Goal: Information Seeking & Learning: Learn about a topic

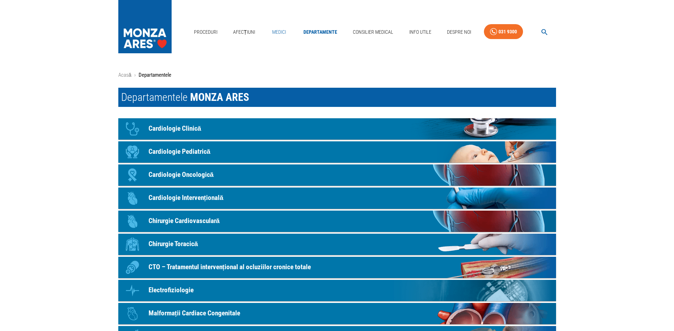
click at [274, 32] on link "Medici" at bounding box center [279, 32] width 23 height 15
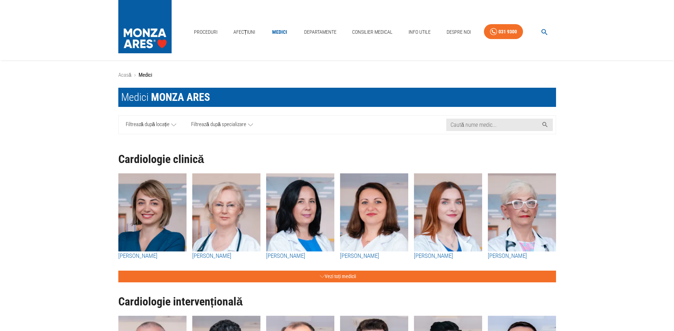
scroll to position [71, 0]
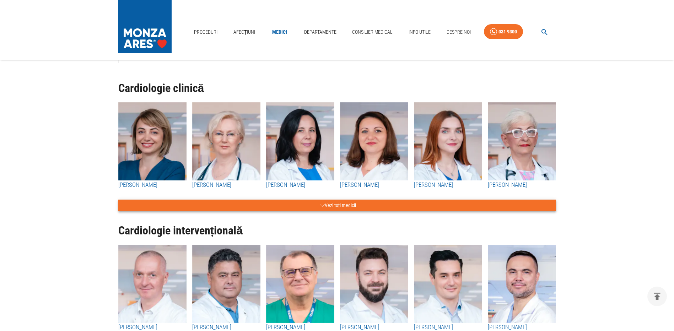
click at [340, 204] on button "Vezi toți medicii" at bounding box center [337, 206] width 438 height 12
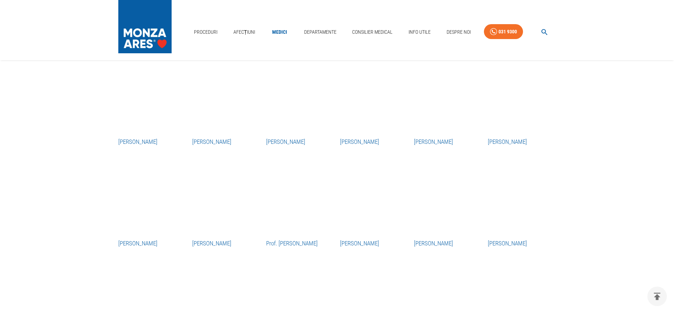
scroll to position [853, 0]
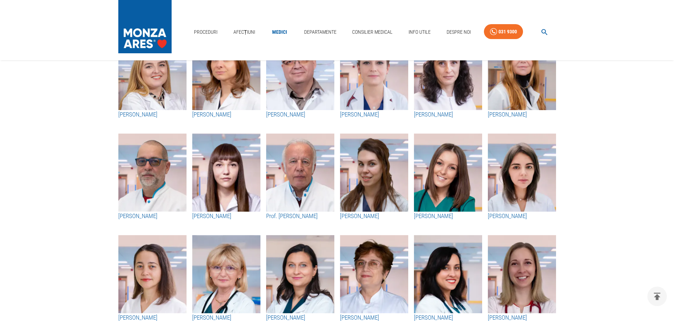
click at [293, 216] on h3 "Prof. [PERSON_NAME]" at bounding box center [300, 216] width 68 height 9
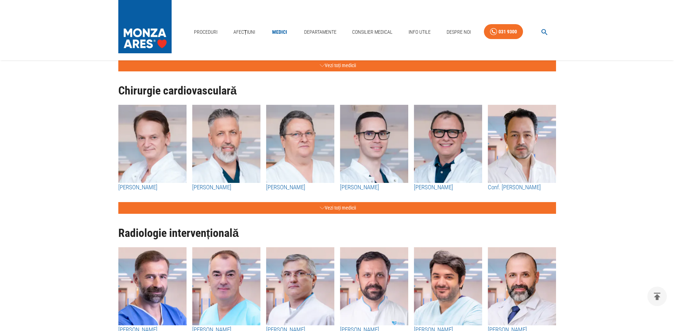
scroll to position [711, 0]
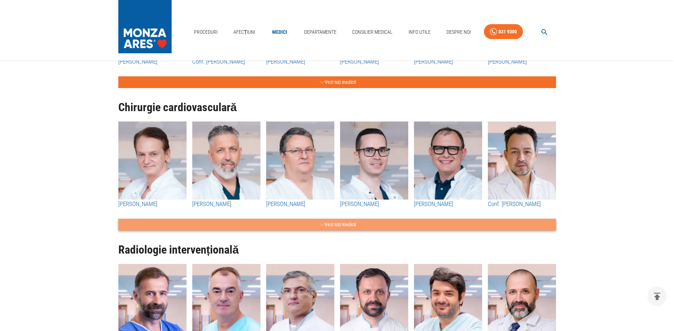
click at [335, 226] on button "Vezi toți medicii" at bounding box center [337, 225] width 438 height 12
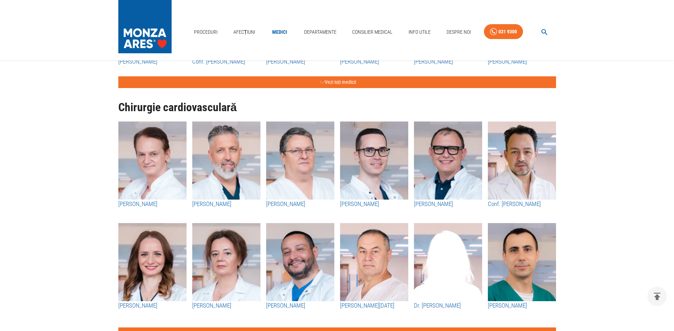
click at [220, 162] on img "button" at bounding box center [226, 161] width 68 height 78
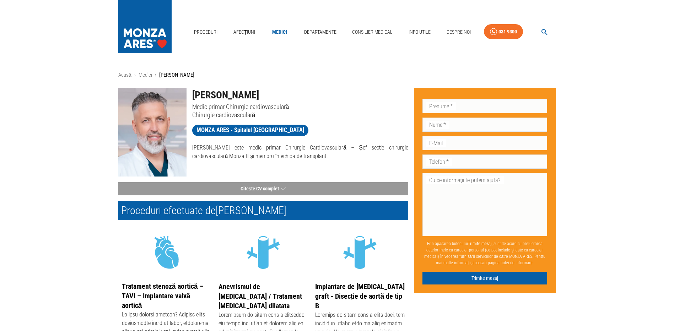
click at [146, 123] on img at bounding box center [152, 132] width 68 height 89
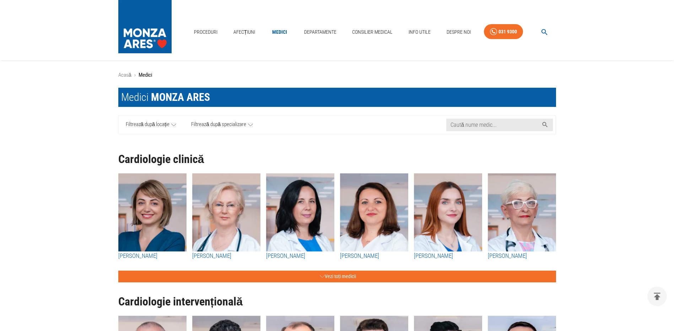
scroll to position [711, 0]
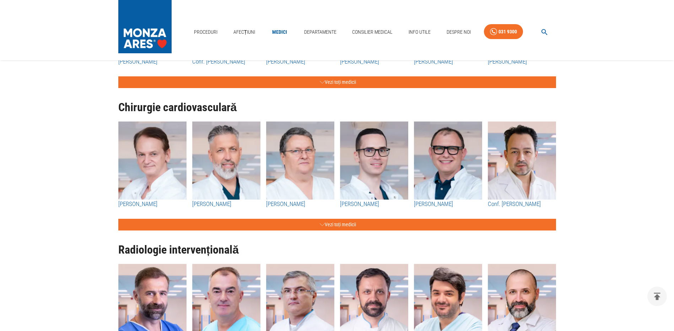
click at [139, 203] on h3 "[PERSON_NAME]" at bounding box center [152, 204] width 68 height 9
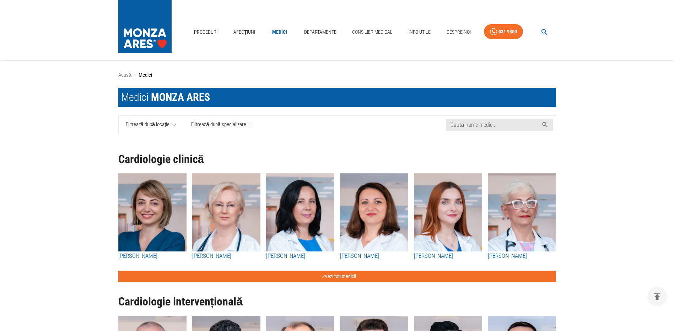
scroll to position [711, 0]
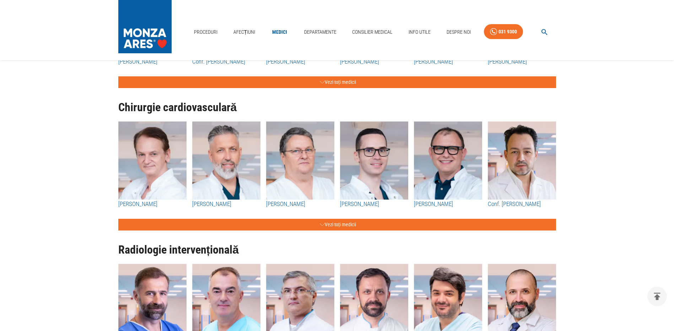
click at [209, 205] on h3 "[PERSON_NAME]" at bounding box center [226, 204] width 68 height 9
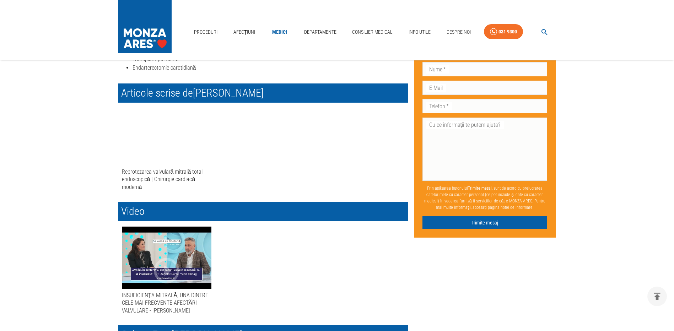
scroll to position [427, 0]
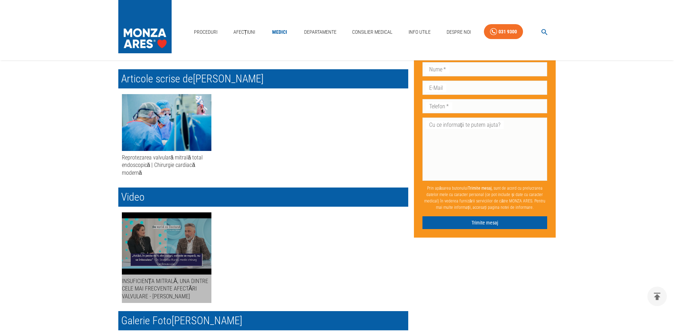
click at [180, 236] on div "button" at bounding box center [167, 244] width 90 height 62
